Goal: Information Seeking & Learning: Understand process/instructions

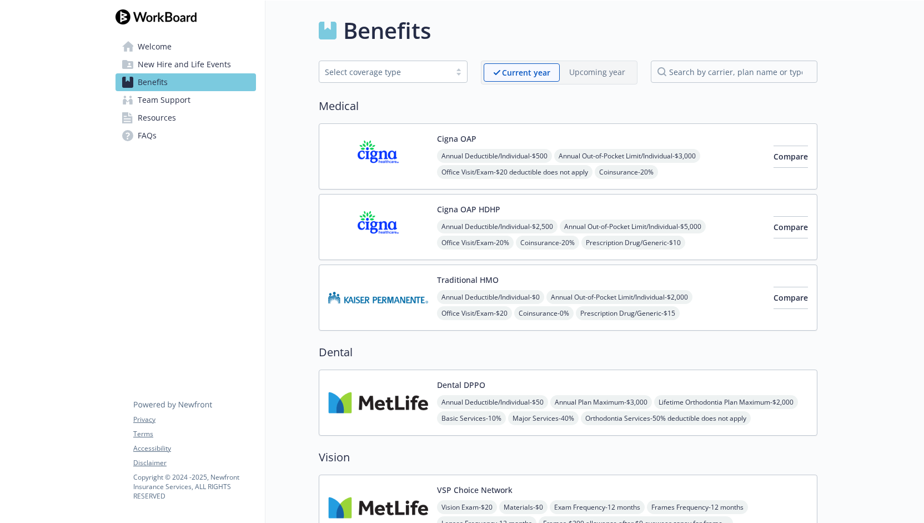
click at [191, 59] on span "New Hire and Life Events" at bounding box center [184, 65] width 93 height 18
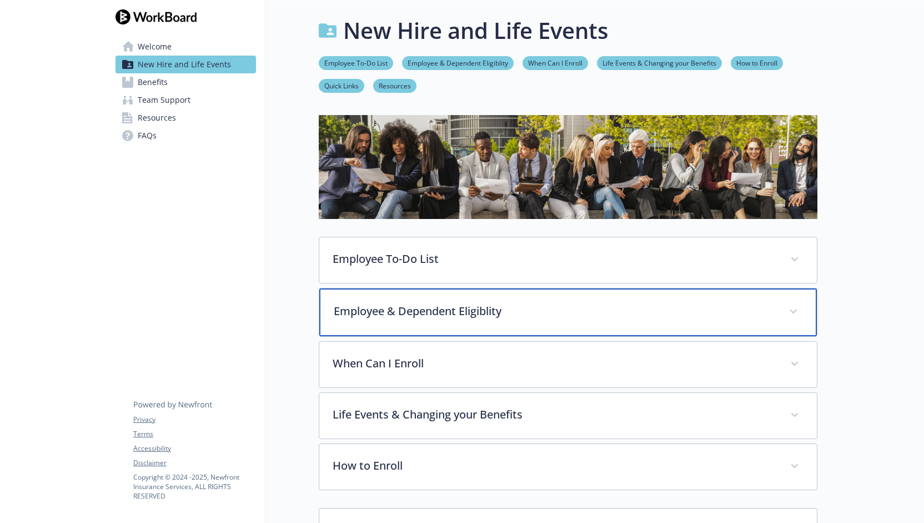
click at [559, 321] on div "Employee & Dependent Eligiblity" at bounding box center [568, 312] width 498 height 48
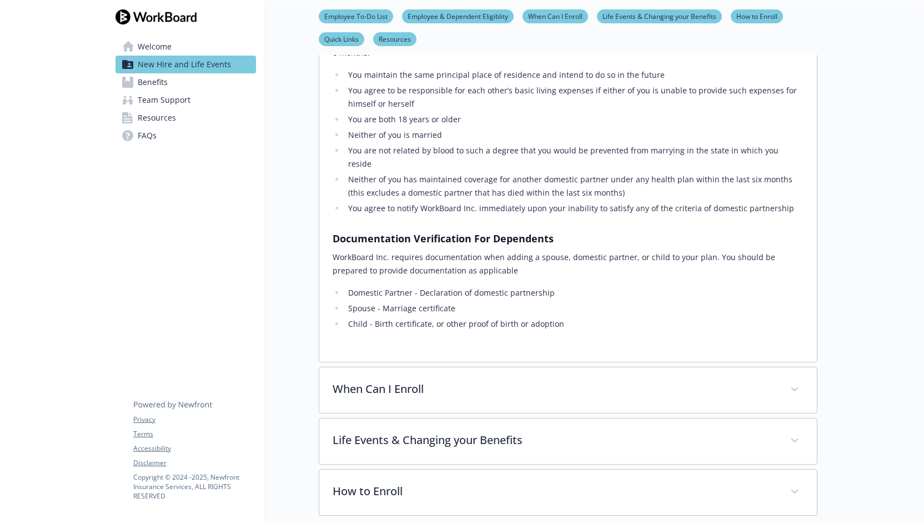
scroll to position [889, 0]
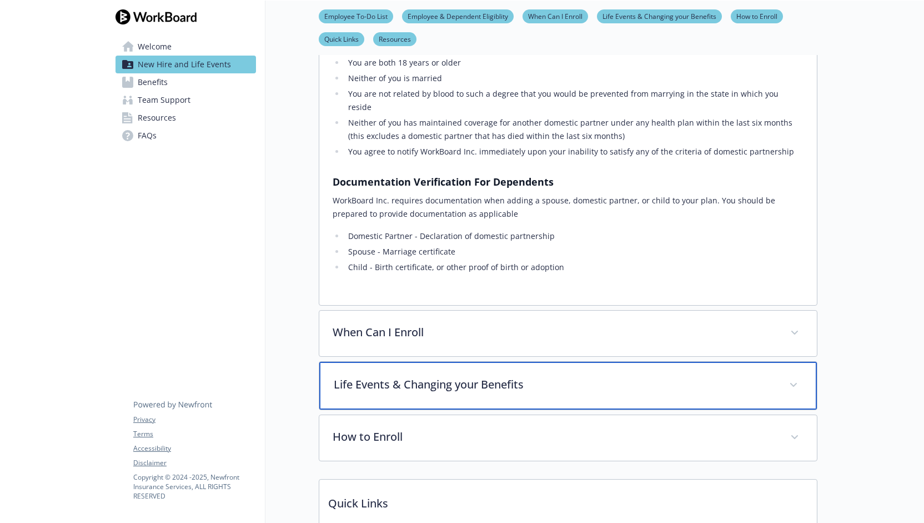
click at [559, 376] on p "Life Events & Changing your Benefits" at bounding box center [555, 384] width 442 height 17
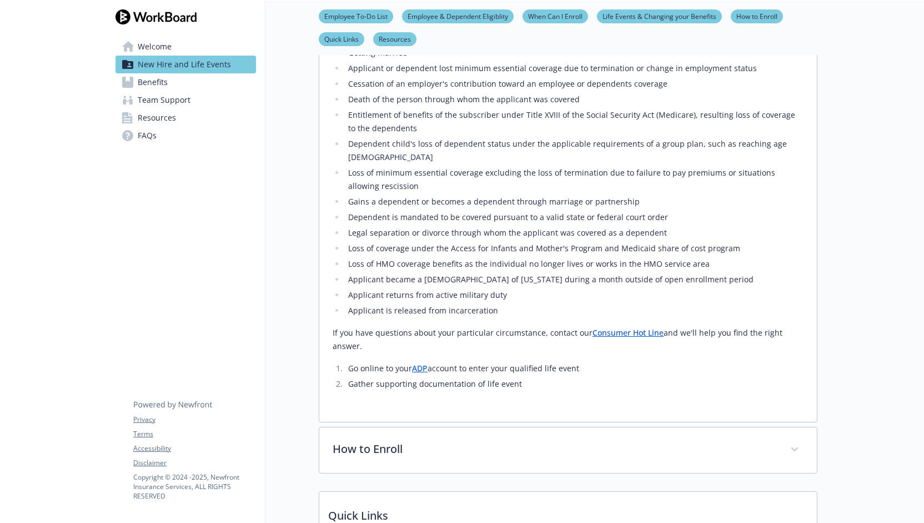
scroll to position [1556, 0]
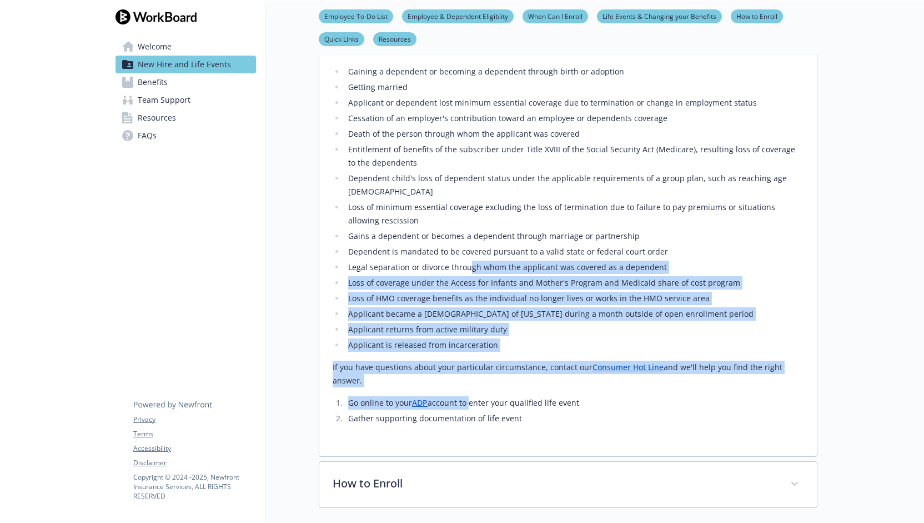
drag, startPoint x: 467, startPoint y: 183, endPoint x: 467, endPoint y: 314, distance: 131.7
click at [467, 314] on div "In most cases, you may only make changes to your benefits during Open Enrollmen…" at bounding box center [568, 87] width 471 height 676
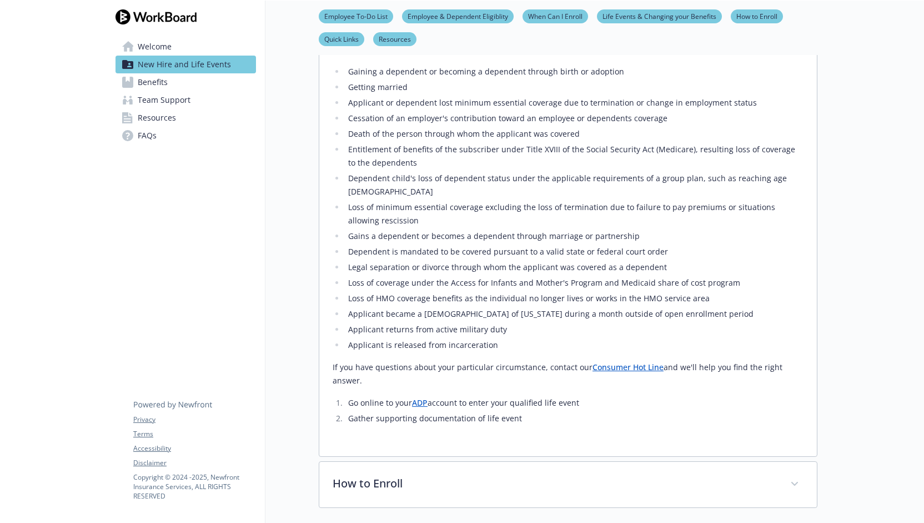
click at [467, 412] on li "Gather supporting documentation of life event" at bounding box center [574, 418] width 459 height 13
